Goal: Complete application form

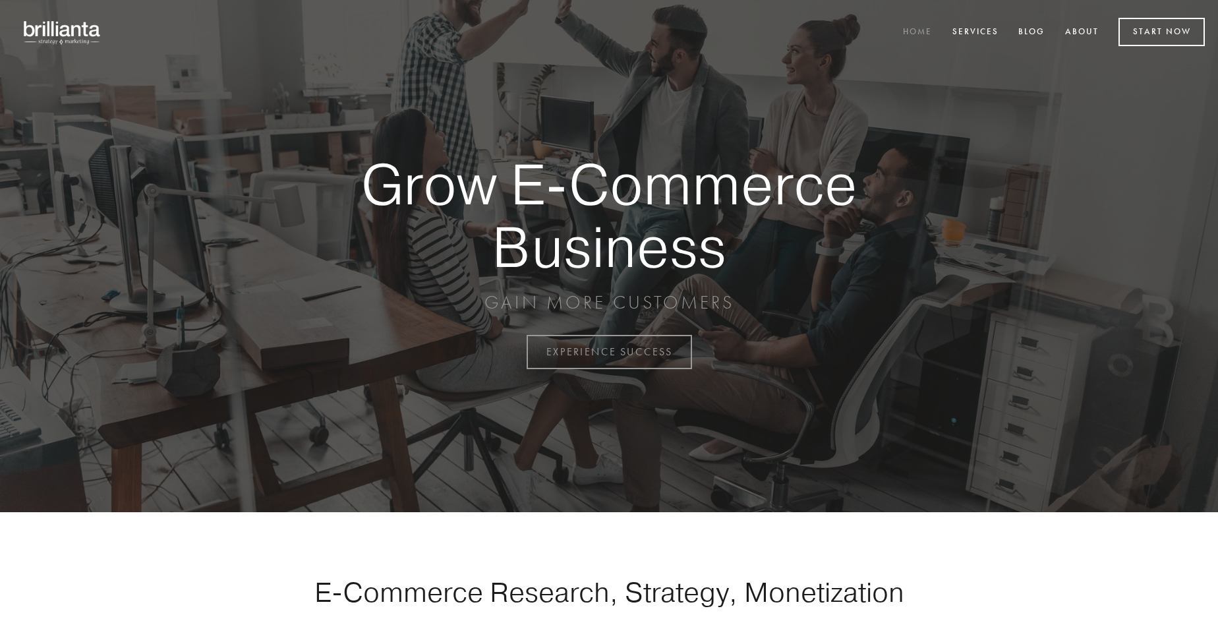
scroll to position [3454, 0]
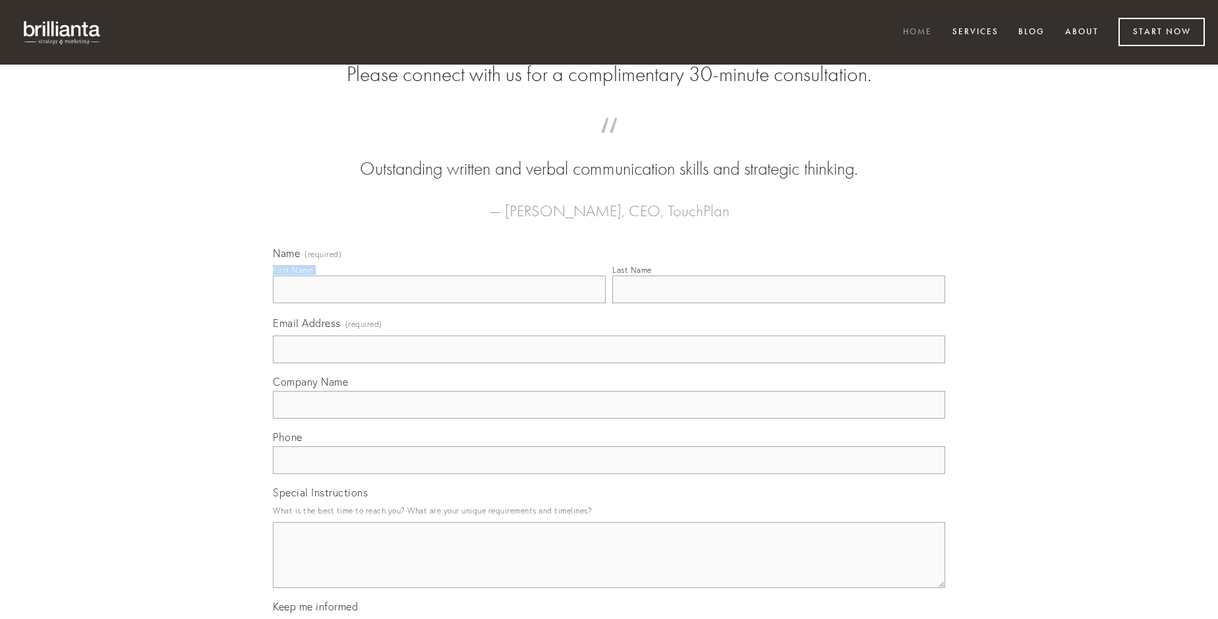
type input "[PERSON_NAME]"
click at [778, 303] on input "Last Name" at bounding box center [778, 289] width 333 height 28
type input "[PERSON_NAME]"
click at [609, 363] on input "Email Address (required)" at bounding box center [609, 349] width 672 height 28
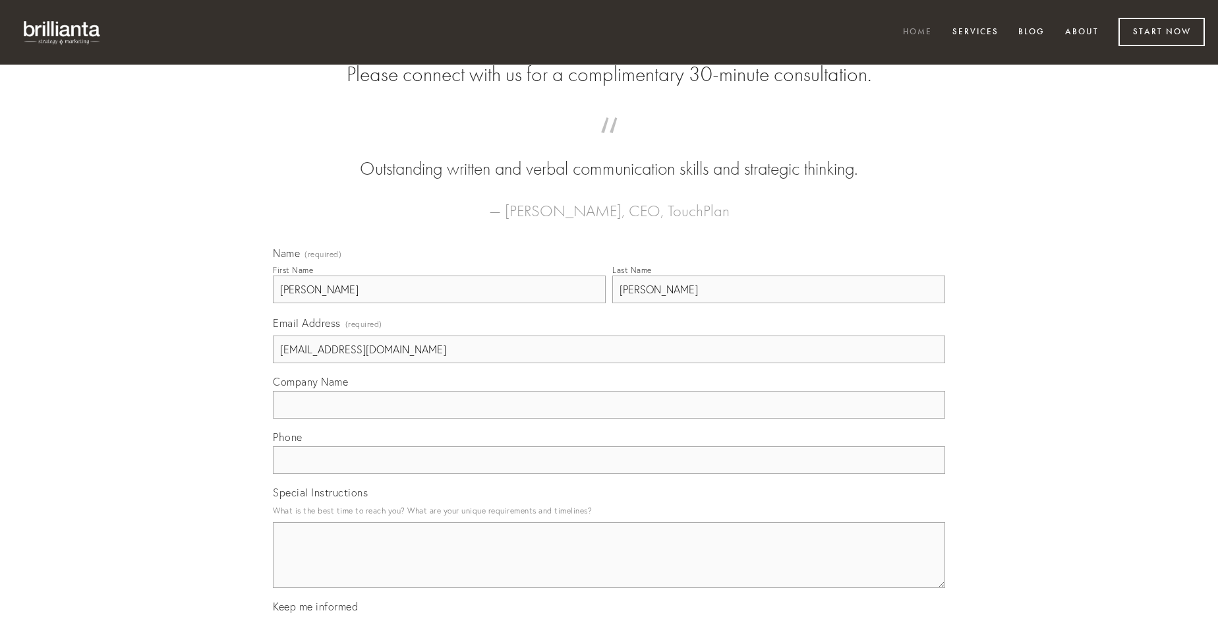
type input "[EMAIL_ADDRESS][DOMAIN_NAME]"
click at [609, 418] on input "Company Name" at bounding box center [609, 405] width 672 height 28
type input "defessus"
click at [609, 474] on input "text" at bounding box center [609, 460] width 672 height 28
click at [609, 567] on textarea "Special Instructions" at bounding box center [609, 555] width 672 height 66
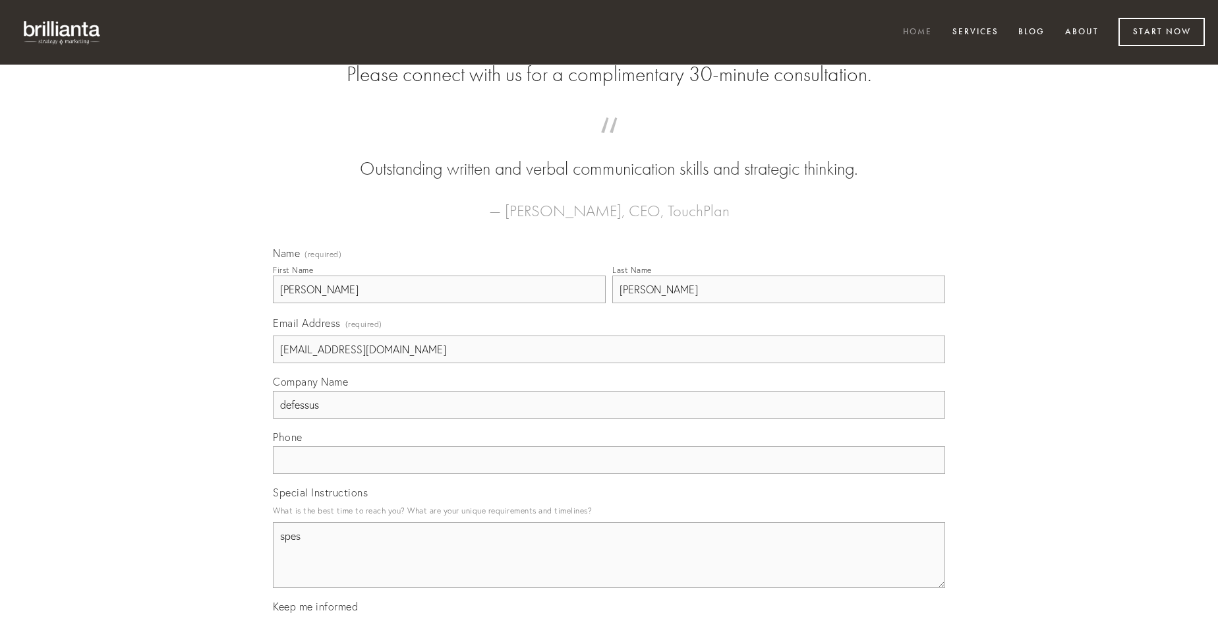
type textarea "spes"
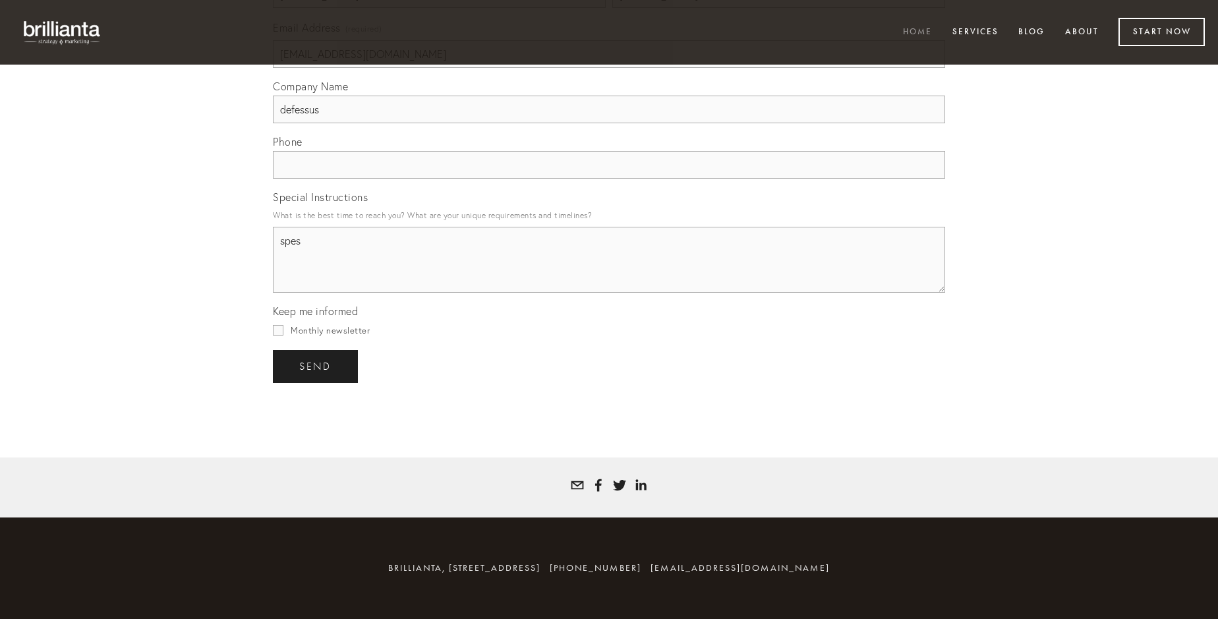
click at [316, 366] on span "send" at bounding box center [315, 366] width 32 height 12
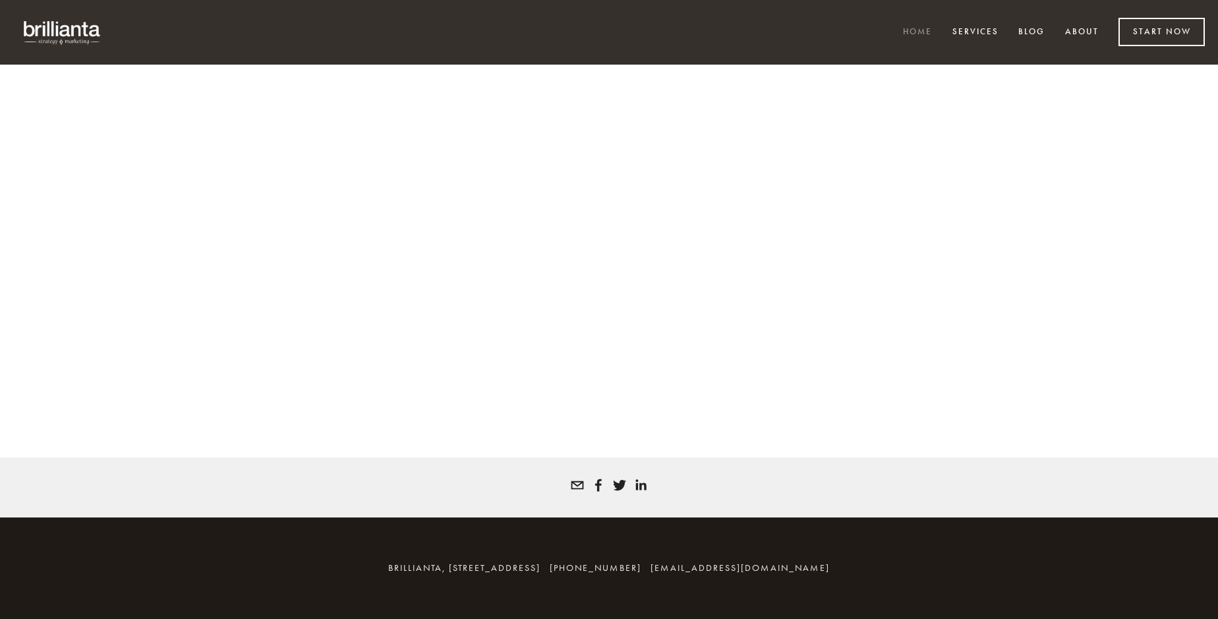
scroll to position [3436, 0]
